Goal: Information Seeking & Learning: Learn about a topic

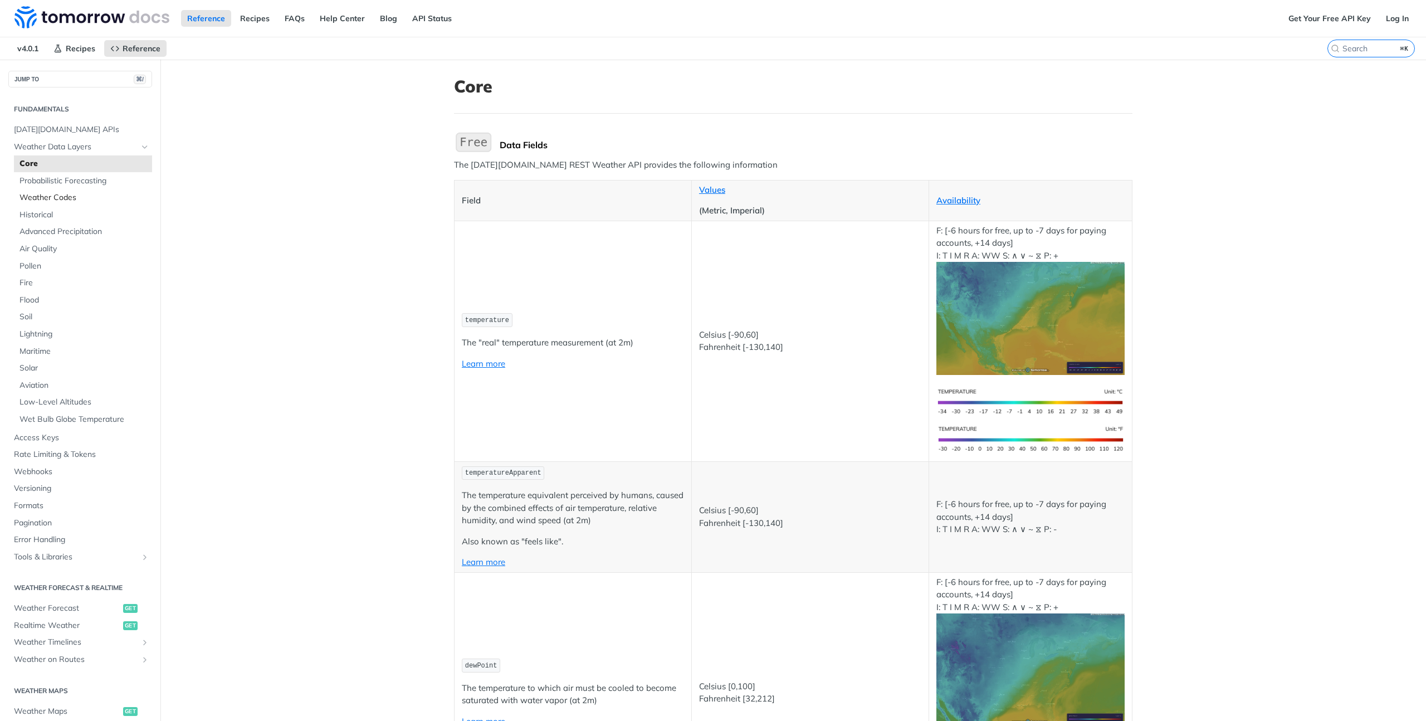
click at [38, 200] on span "Weather Codes" at bounding box center [84, 197] width 130 height 11
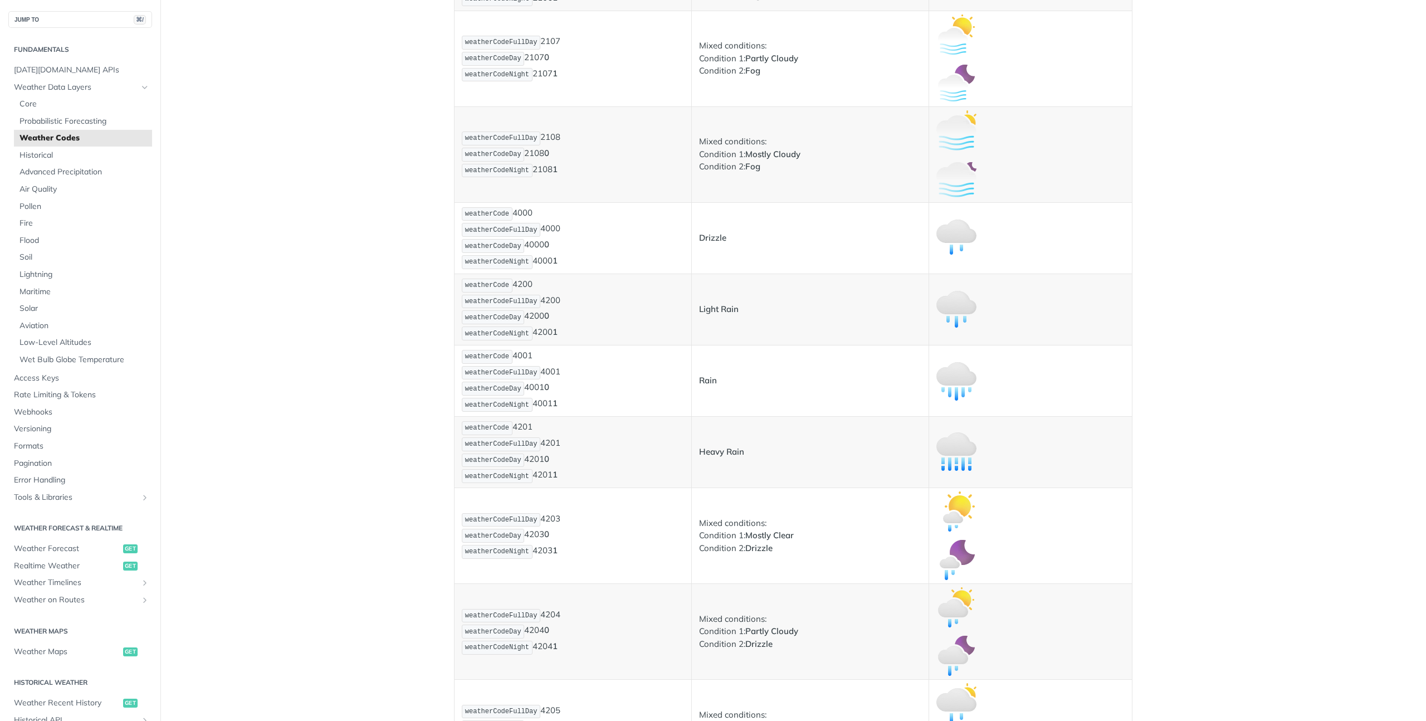
scroll to position [1837, 0]
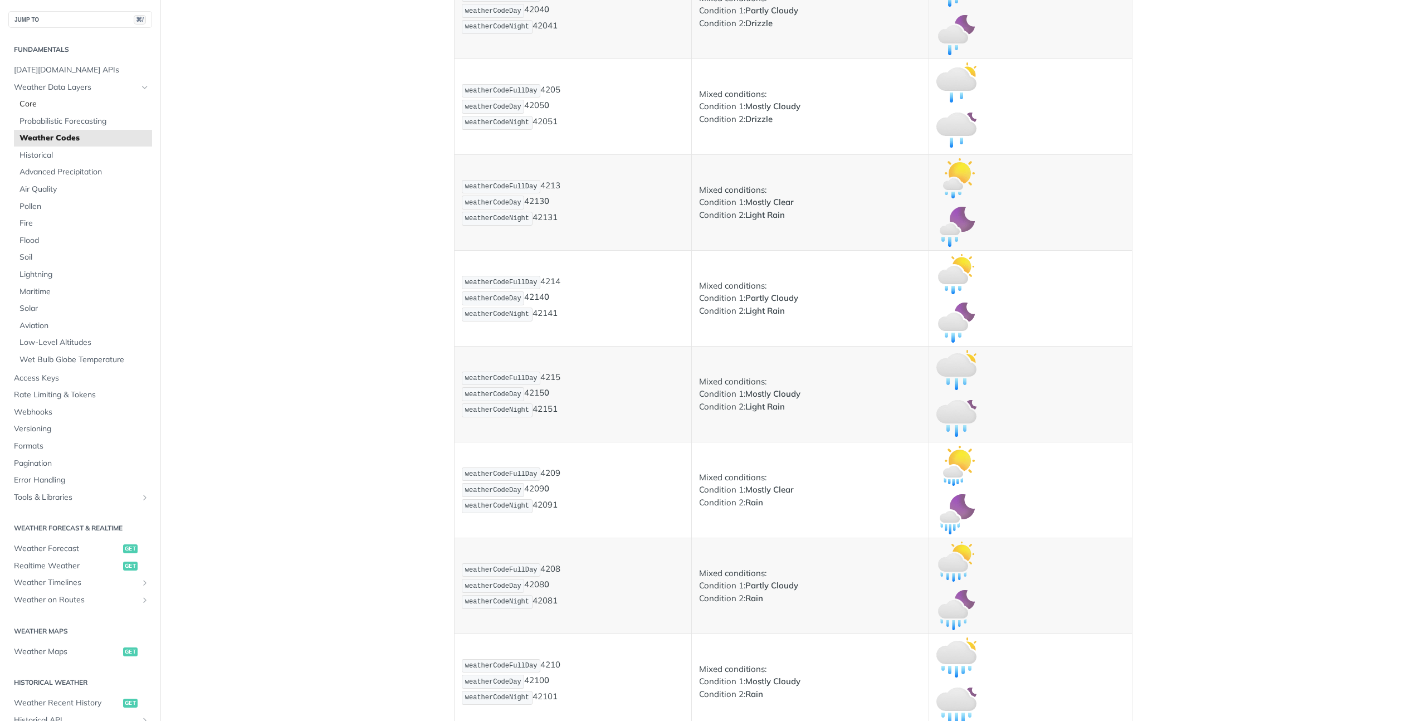
click at [36, 104] on span "Core" at bounding box center [84, 104] width 130 height 11
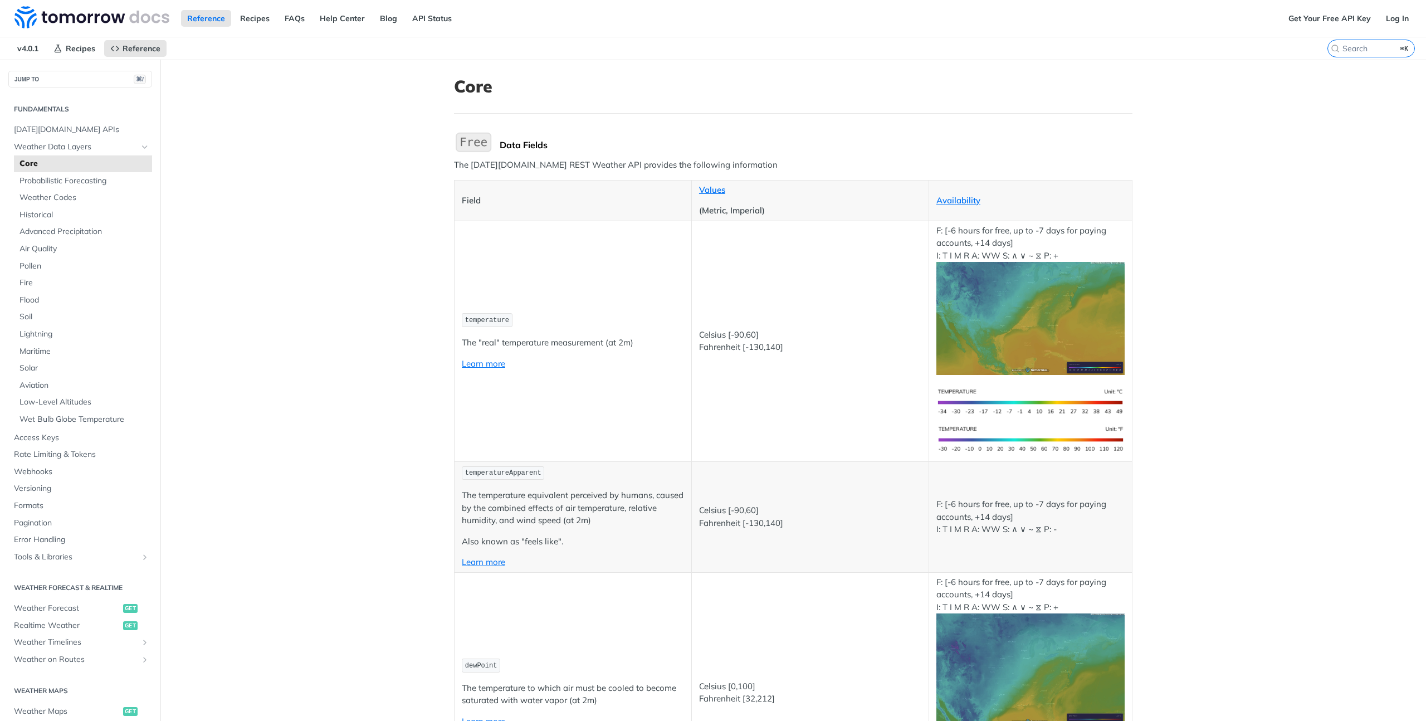
scroll to position [752, 0]
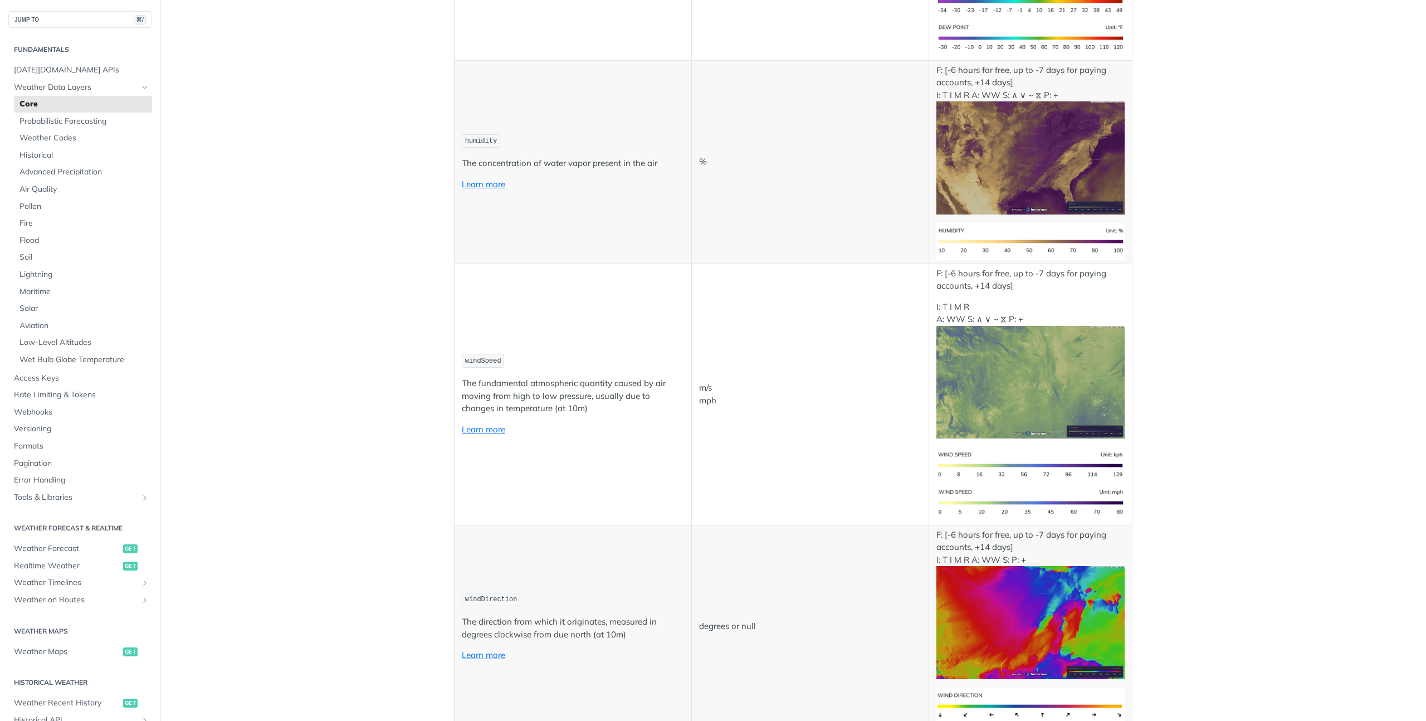
click at [557, 403] on p "The fundamental atmospheric quantity caused by air moving from high to low pres…" at bounding box center [573, 396] width 222 height 38
click at [572, 394] on p "The fundamental atmospheric quantity caused by air moving from high to low pres…" at bounding box center [573, 396] width 222 height 38
drag, startPoint x: 699, startPoint y: 388, endPoint x: 725, endPoint y: 411, distance: 35.1
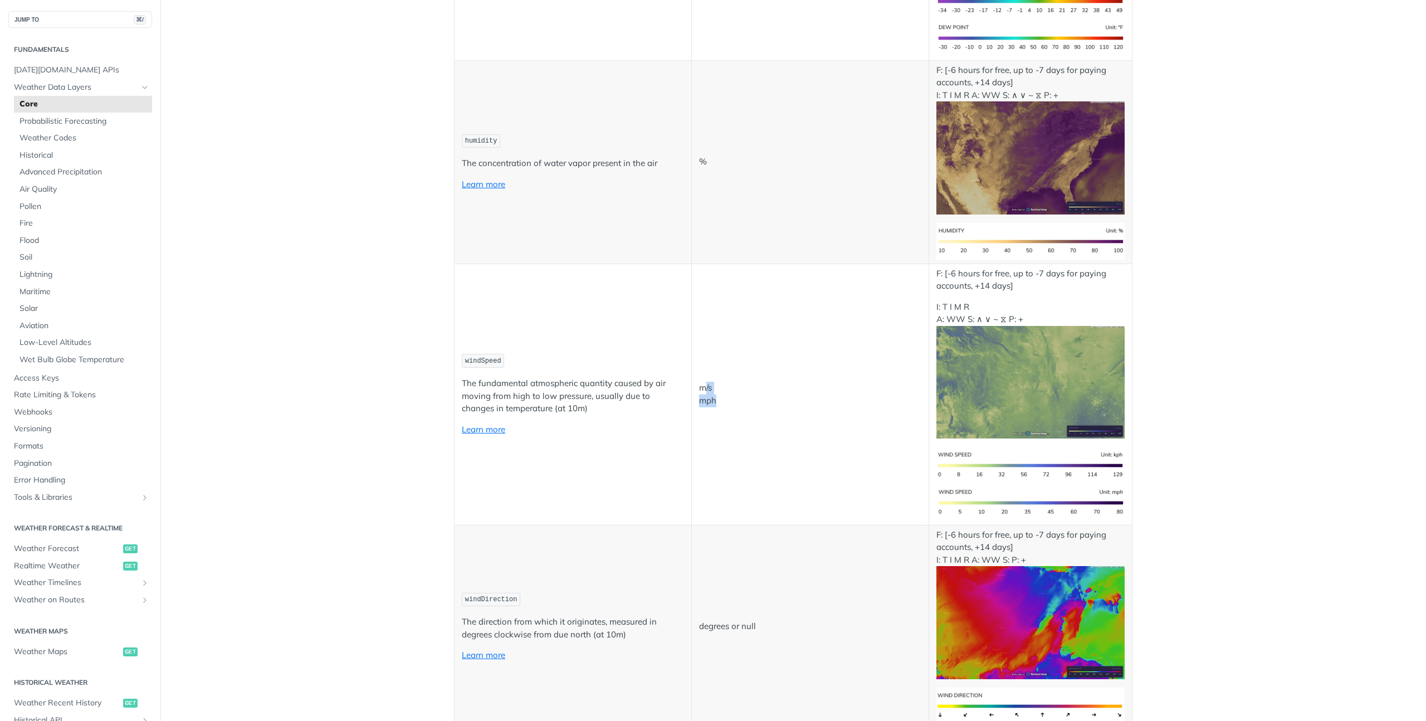
click at [722, 414] on td "m/s mph" at bounding box center [809, 393] width 237 height 261
click at [726, 409] on td "m/s mph" at bounding box center [809, 393] width 237 height 261
drag, startPoint x: 693, startPoint y: 385, endPoint x: 725, endPoint y: 418, distance: 45.7
click at [725, 417] on td "m/s mph" at bounding box center [809, 393] width 237 height 261
click at [726, 417] on td "m/s mph" at bounding box center [809, 393] width 237 height 261
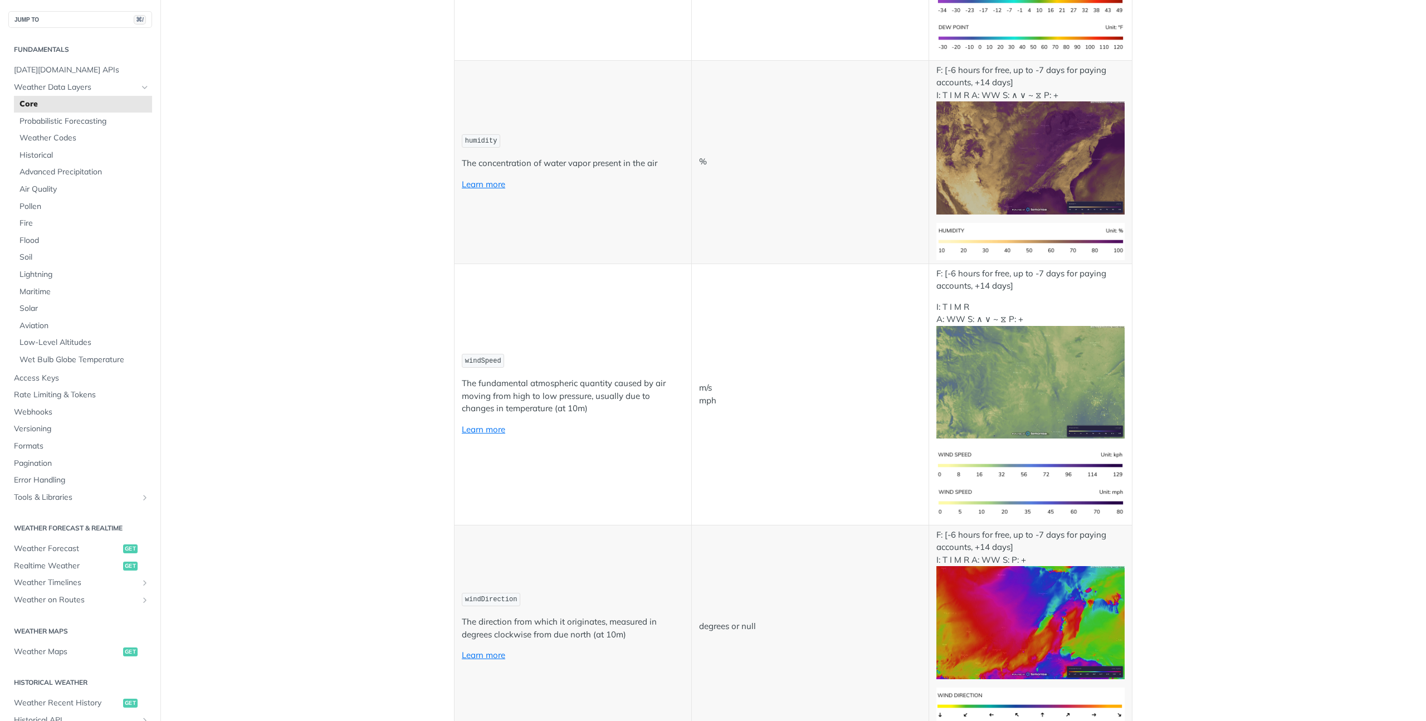
click at [753, 418] on td "m/s mph" at bounding box center [809, 393] width 237 height 261
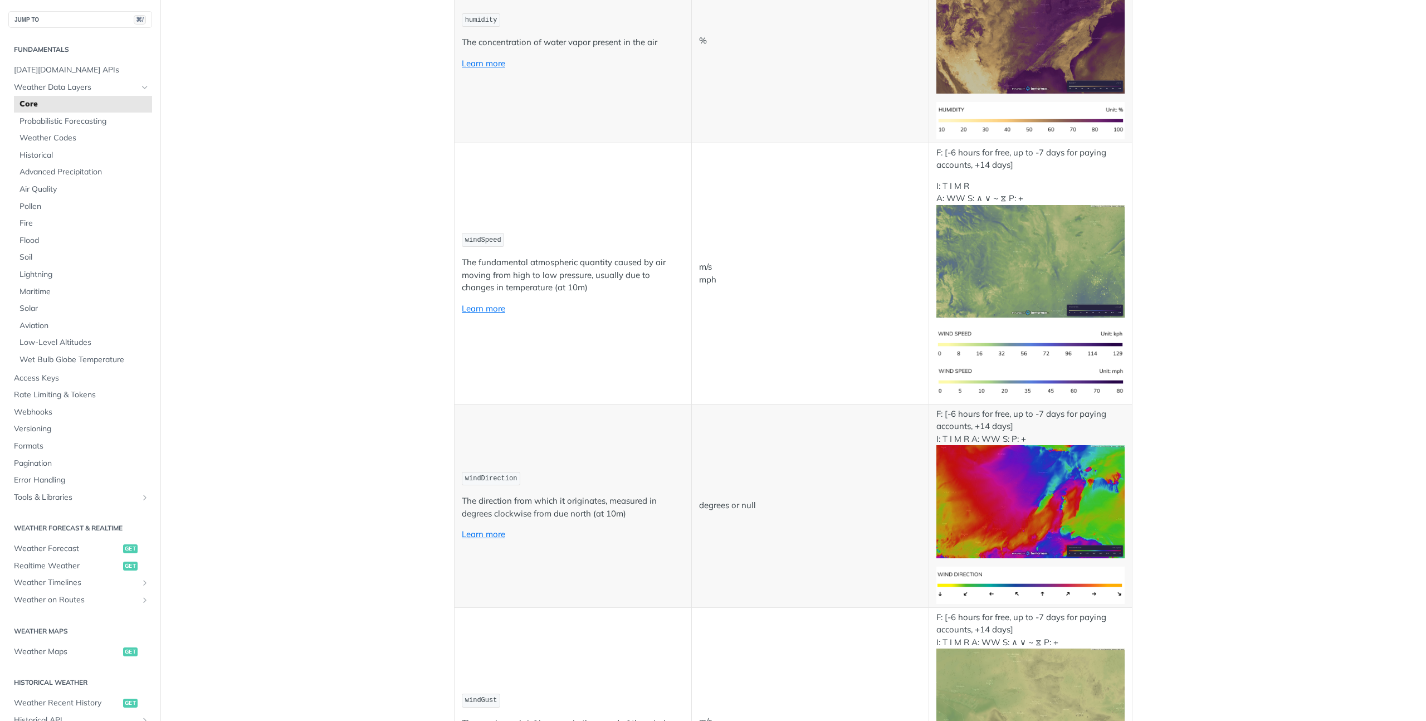
scroll to position [816, 0]
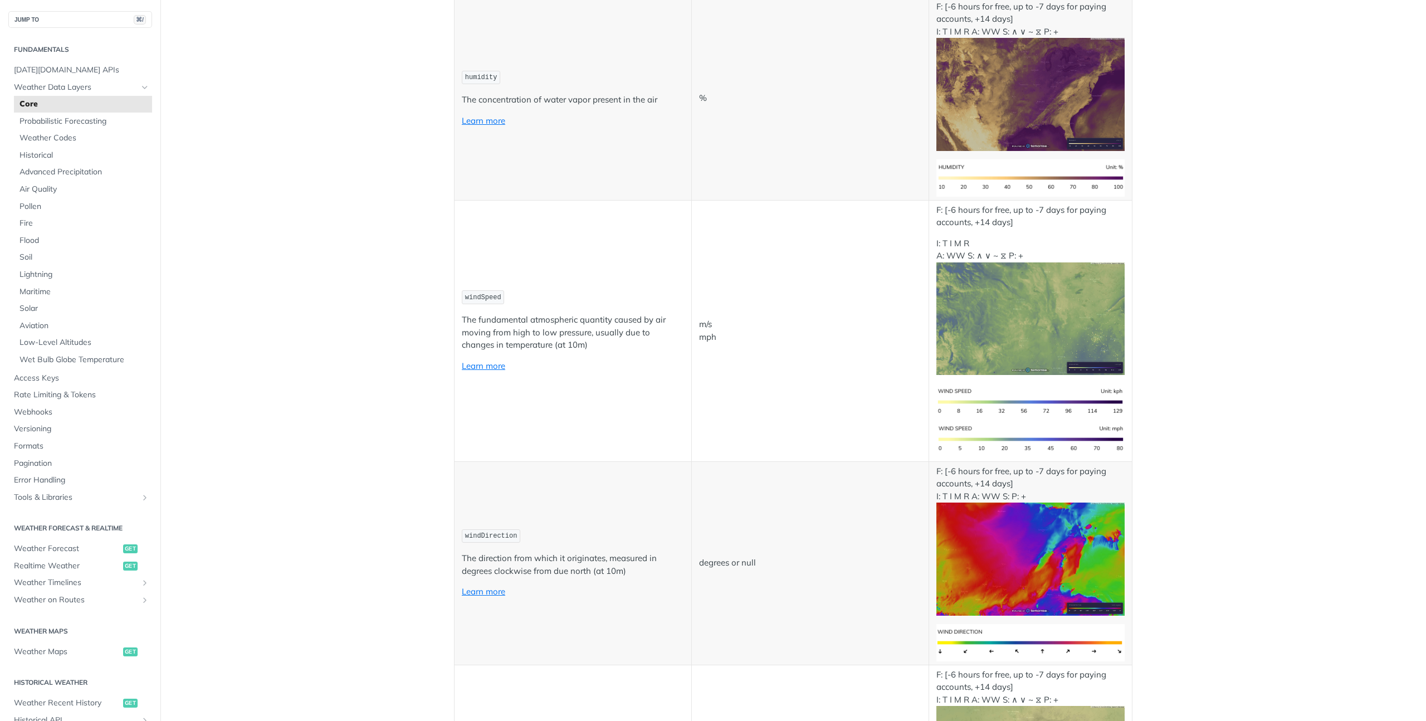
click at [597, 336] on p "The fundamental atmospheric quantity caused by air moving from high to low pres…" at bounding box center [573, 333] width 222 height 38
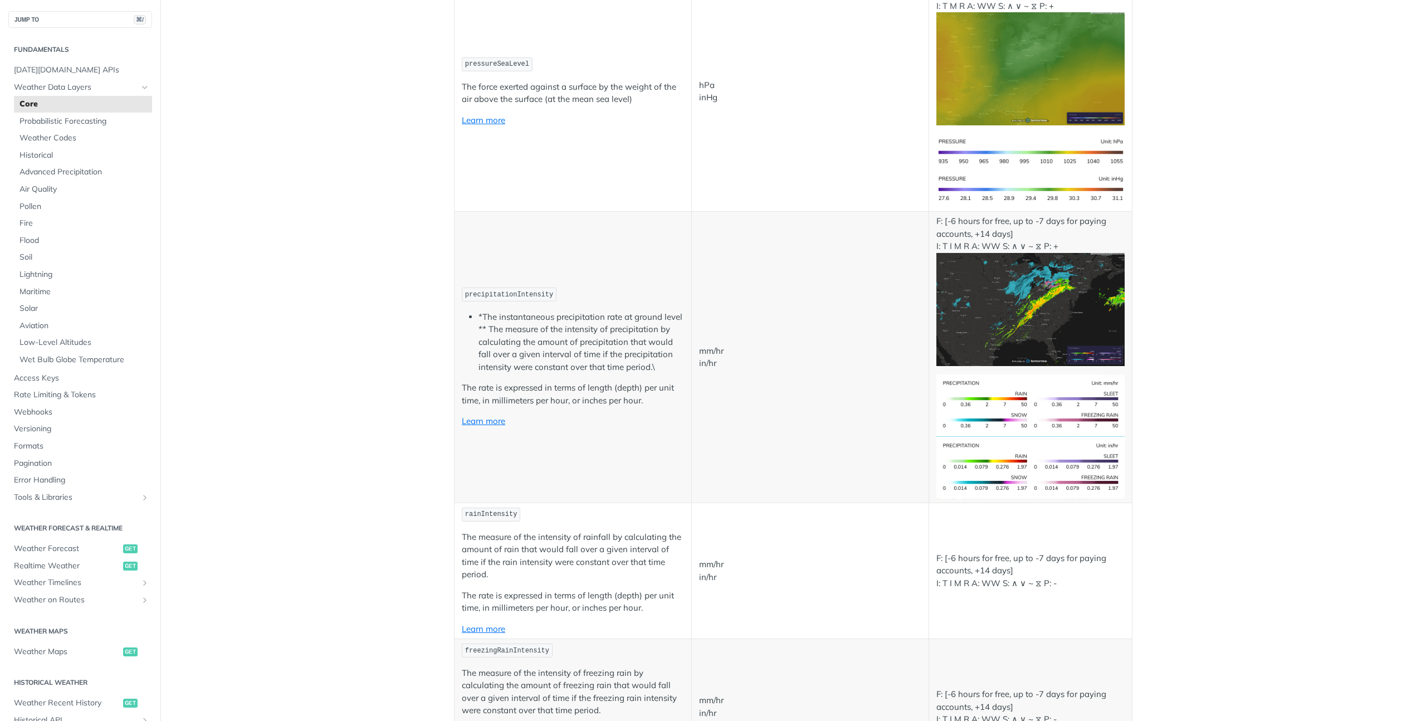
scroll to position [1835, 0]
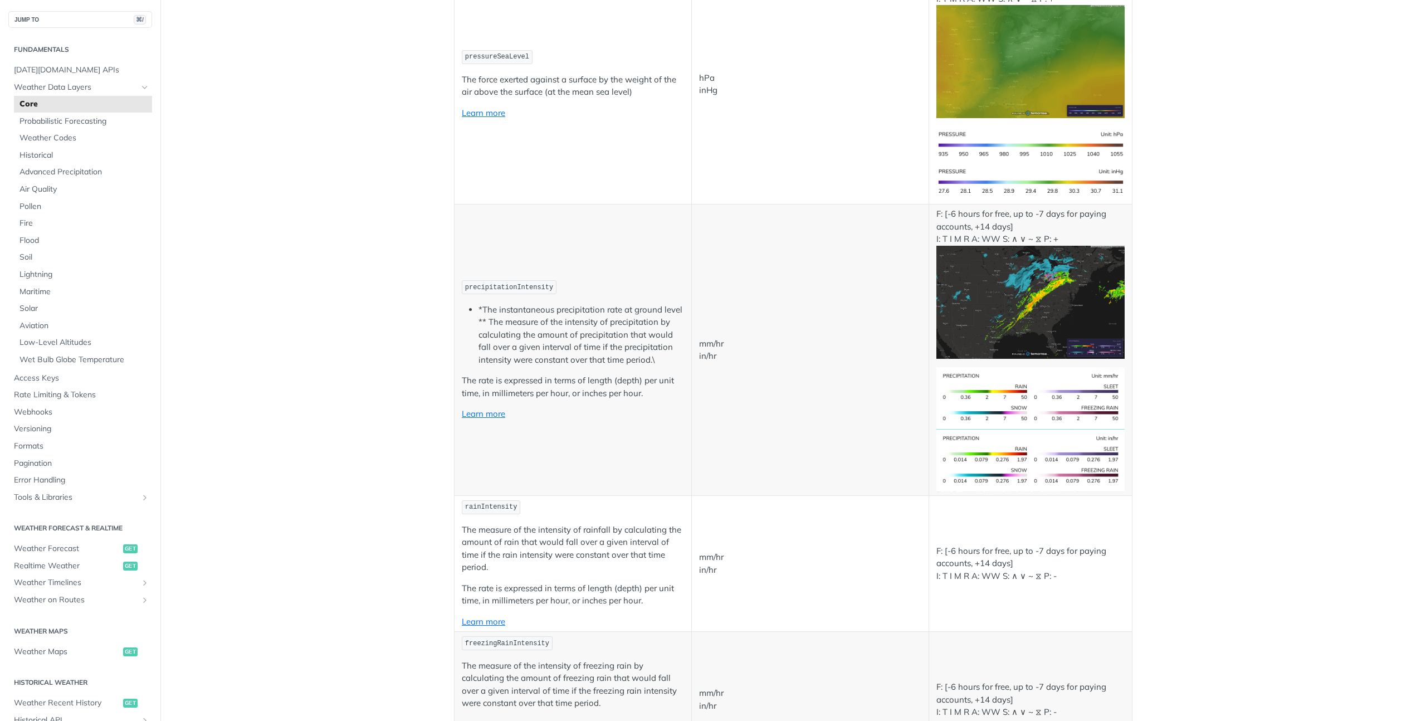
click at [720, 351] on p "mm/hr in/hr" at bounding box center [810, 350] width 222 height 25
drag, startPoint x: 717, startPoint y: 355, endPoint x: 700, endPoint y: 337, distance: 24.8
click at [700, 338] on p "mm/hr in/hr" at bounding box center [810, 350] width 222 height 25
click at [722, 341] on p "mm/hr in/hr" at bounding box center [810, 350] width 222 height 25
click at [732, 341] on p "mm/hr in/hr" at bounding box center [810, 350] width 222 height 25
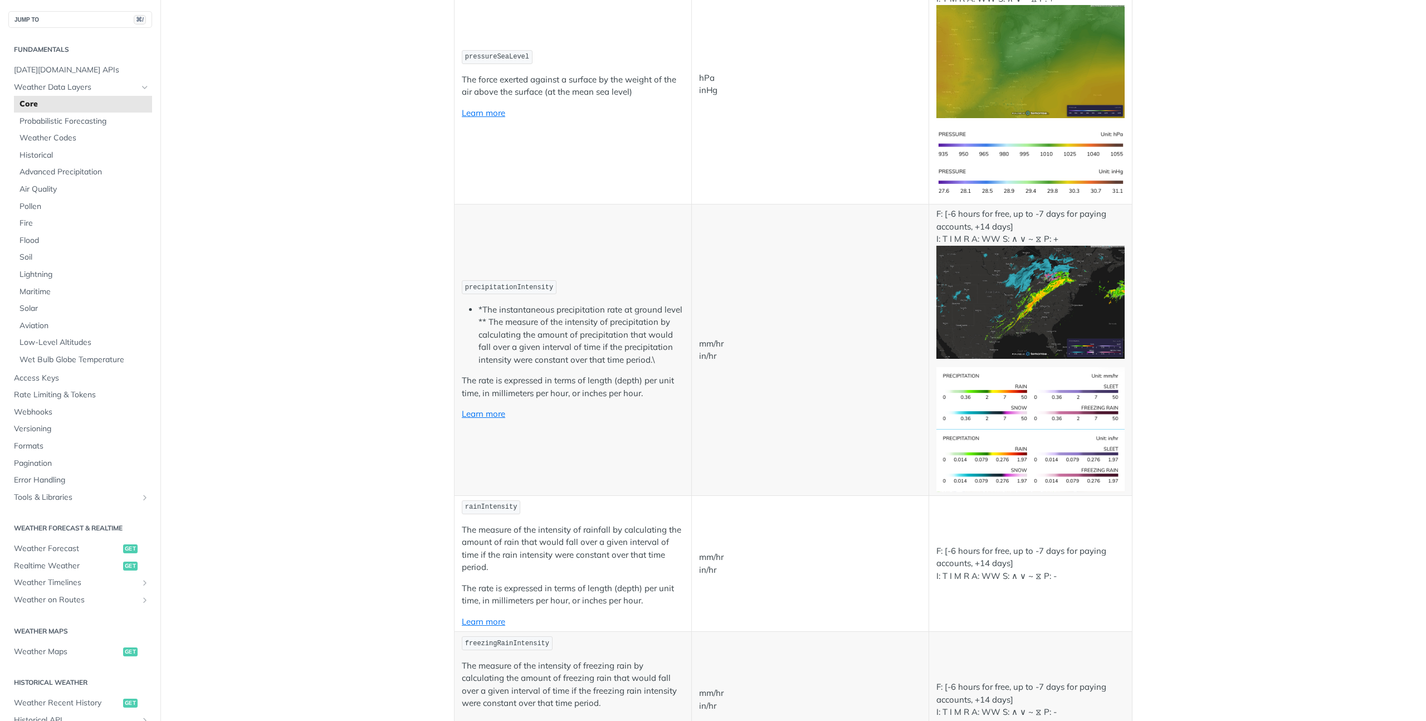
click at [732, 341] on p "mm/hr in/hr" at bounding box center [810, 350] width 222 height 25
click at [735, 358] on p "mm/hr in/hr" at bounding box center [810, 350] width 222 height 25
